Goal: Information Seeking & Learning: Learn about a topic

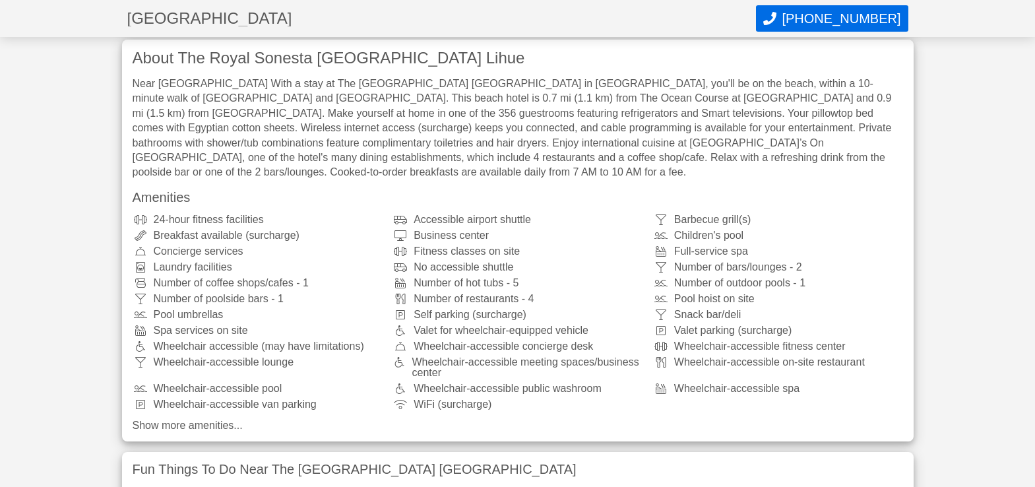
scroll to position [467, 0]
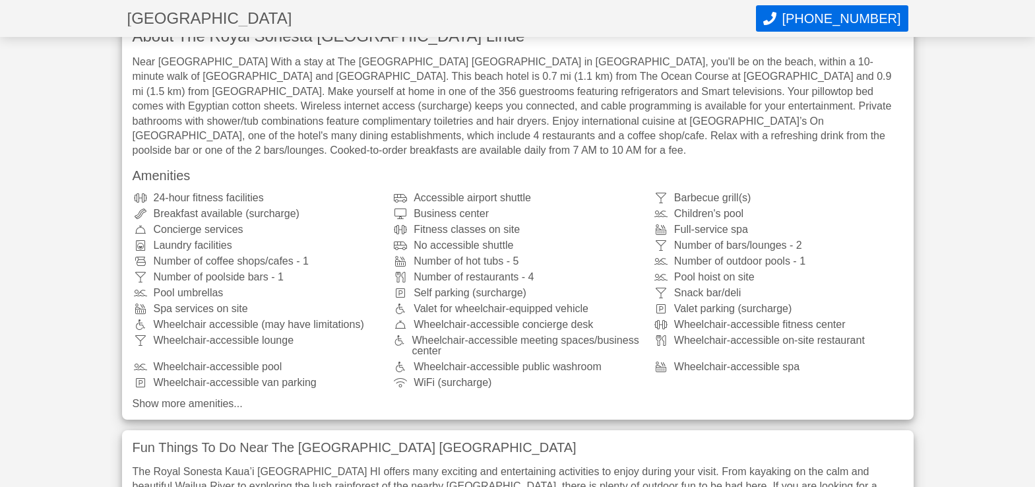
click at [401, 272] on icon at bounding box center [403, 277] width 21 height 11
click at [424, 272] on div "Number of restaurants - 4" at bounding box center [518, 277] width 250 height 11
click at [528, 272] on div "Number of restaurants - 4" at bounding box center [518, 277] width 250 height 11
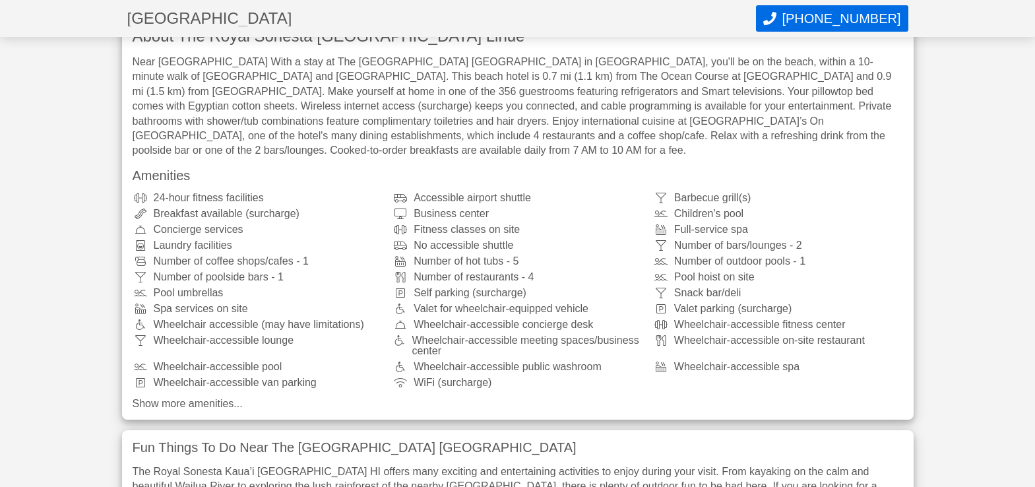
click at [528, 272] on div "Number of restaurants - 4" at bounding box center [518, 277] width 250 height 11
click at [529, 272] on div "Number of restaurants - 4" at bounding box center [518, 277] width 250 height 11
drag, startPoint x: 510, startPoint y: 265, endPoint x: 485, endPoint y: 265, distance: 25.1
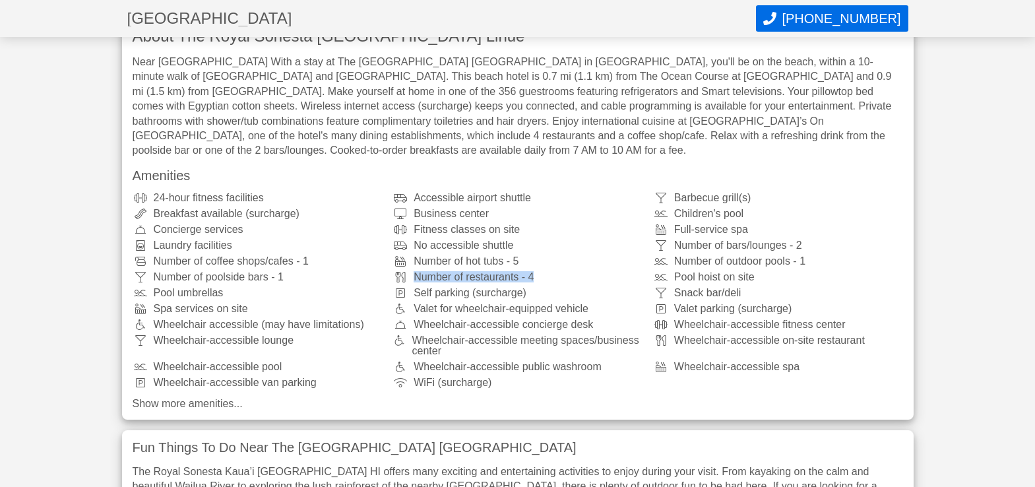
click at [506, 272] on div "Number of restaurants - 4" at bounding box center [518, 277] width 250 height 11
click at [485, 272] on div "Number of restaurants - 4" at bounding box center [518, 277] width 250 height 11
click at [451, 335] on div "Wheelchair-accessible meeting spaces/business center" at bounding box center [518, 345] width 250 height 21
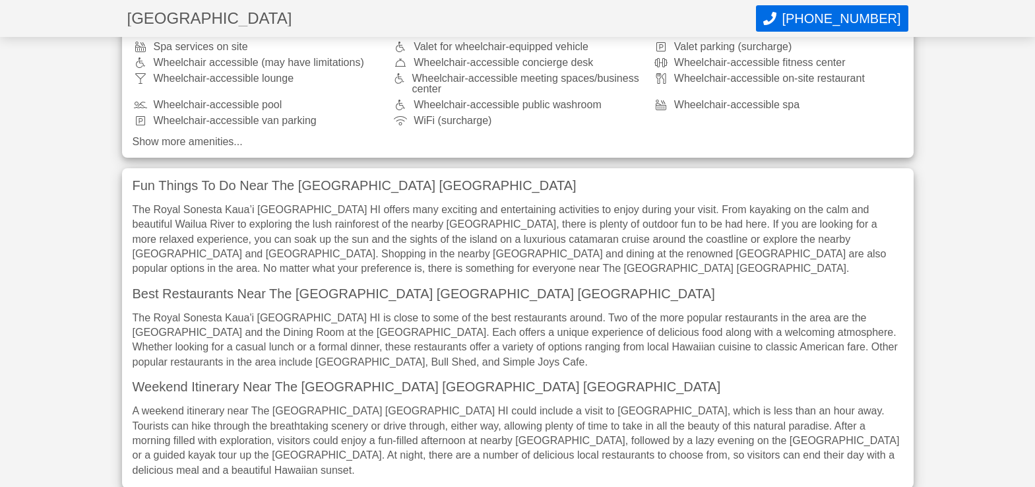
scroll to position [731, 0]
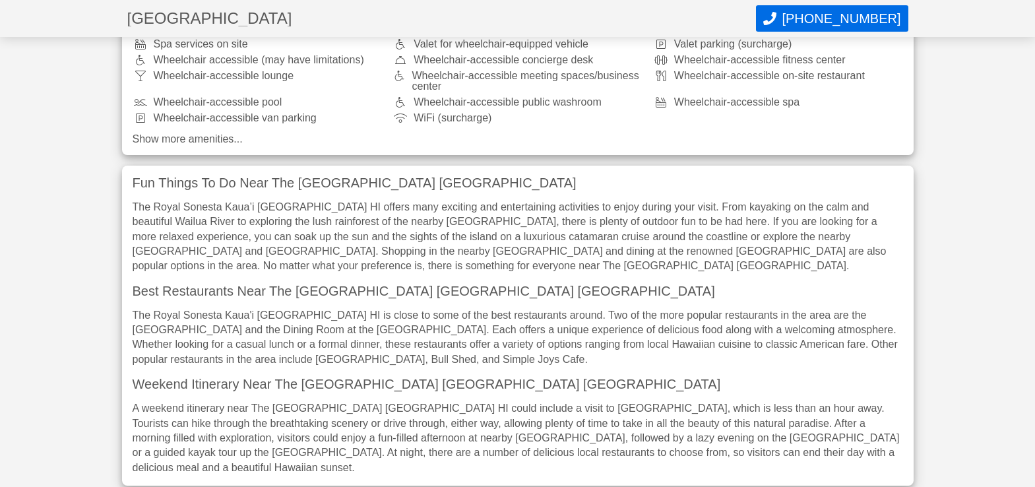
click at [263, 284] on h3 "Best Restaurants Near The [GEOGRAPHIC_DATA] [GEOGRAPHIC_DATA] [GEOGRAPHIC_DATA]" at bounding box center [518, 290] width 771 height 13
click at [290, 284] on h3 "Best Restaurants Near The [GEOGRAPHIC_DATA] [GEOGRAPHIC_DATA] [GEOGRAPHIC_DATA]" at bounding box center [518, 290] width 771 height 13
click at [317, 280] on div "Fun Things To Do Near The [GEOGRAPHIC_DATA] [GEOGRAPHIC_DATA] [GEOGRAPHIC_DATA]…" at bounding box center [518, 326] width 792 height 320
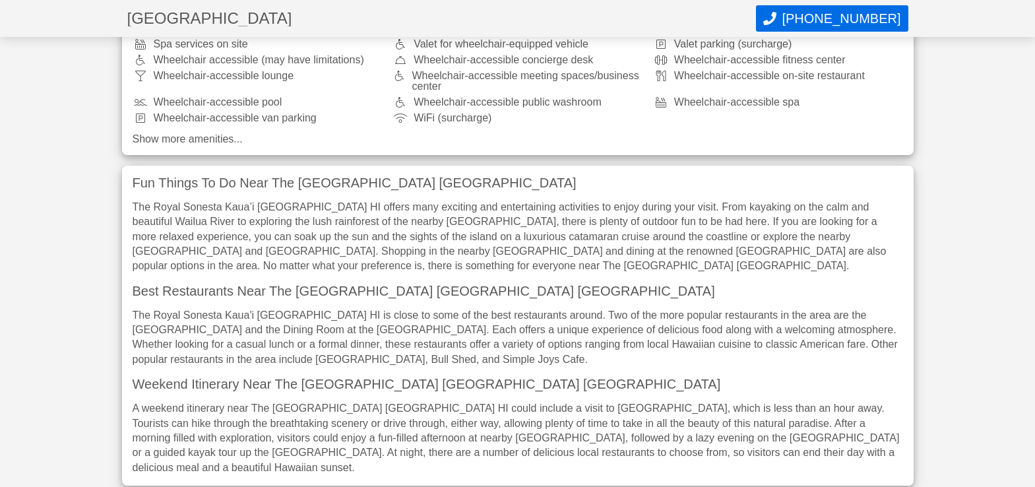
click at [345, 284] on h3 "Best Restaurants Near The [GEOGRAPHIC_DATA] [GEOGRAPHIC_DATA] [GEOGRAPHIC_DATA]" at bounding box center [518, 290] width 771 height 13
click at [348, 284] on h3 "Best Restaurants Near The [GEOGRAPHIC_DATA] [GEOGRAPHIC_DATA] [GEOGRAPHIC_DATA]" at bounding box center [518, 290] width 771 height 13
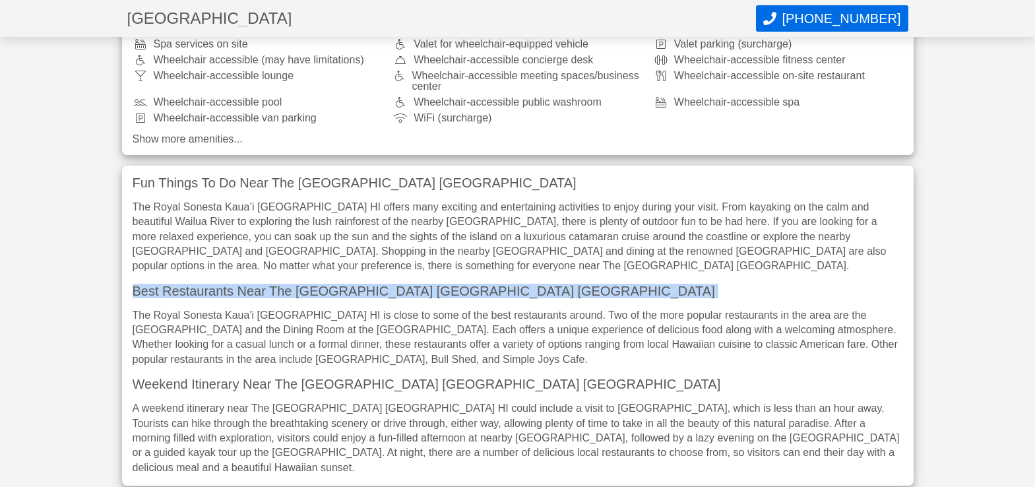
click at [348, 284] on h3 "Best Restaurants Near The [GEOGRAPHIC_DATA] [GEOGRAPHIC_DATA] [GEOGRAPHIC_DATA]" at bounding box center [518, 290] width 771 height 13
click at [345, 280] on div "Fun Things To Do Near The [GEOGRAPHIC_DATA] [GEOGRAPHIC_DATA] [GEOGRAPHIC_DATA]…" at bounding box center [518, 326] width 792 height 320
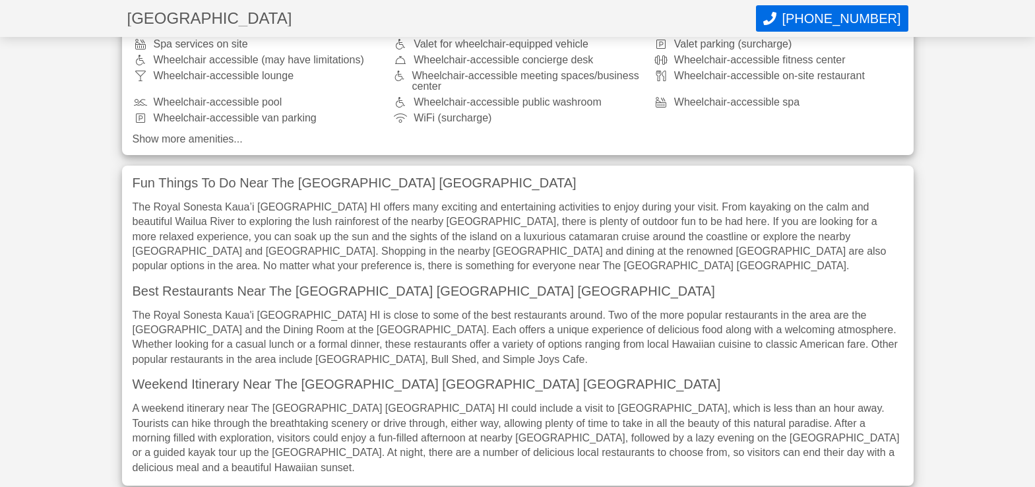
click at [227, 308] on p "The Royal Sonesta Kaua'i [GEOGRAPHIC_DATA] HI is close to some of the best rest…" at bounding box center [518, 337] width 771 height 59
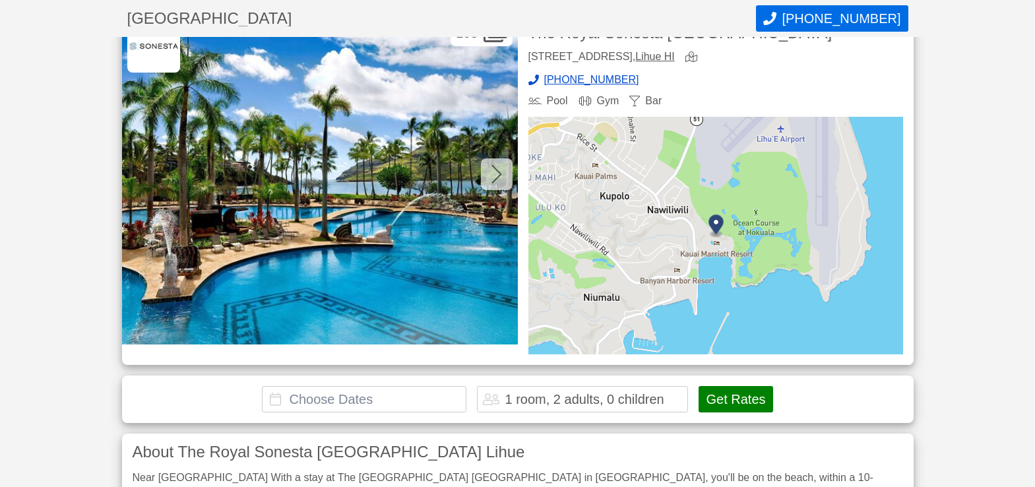
scroll to position [0, 0]
